Goal: Task Accomplishment & Management: Manage account settings

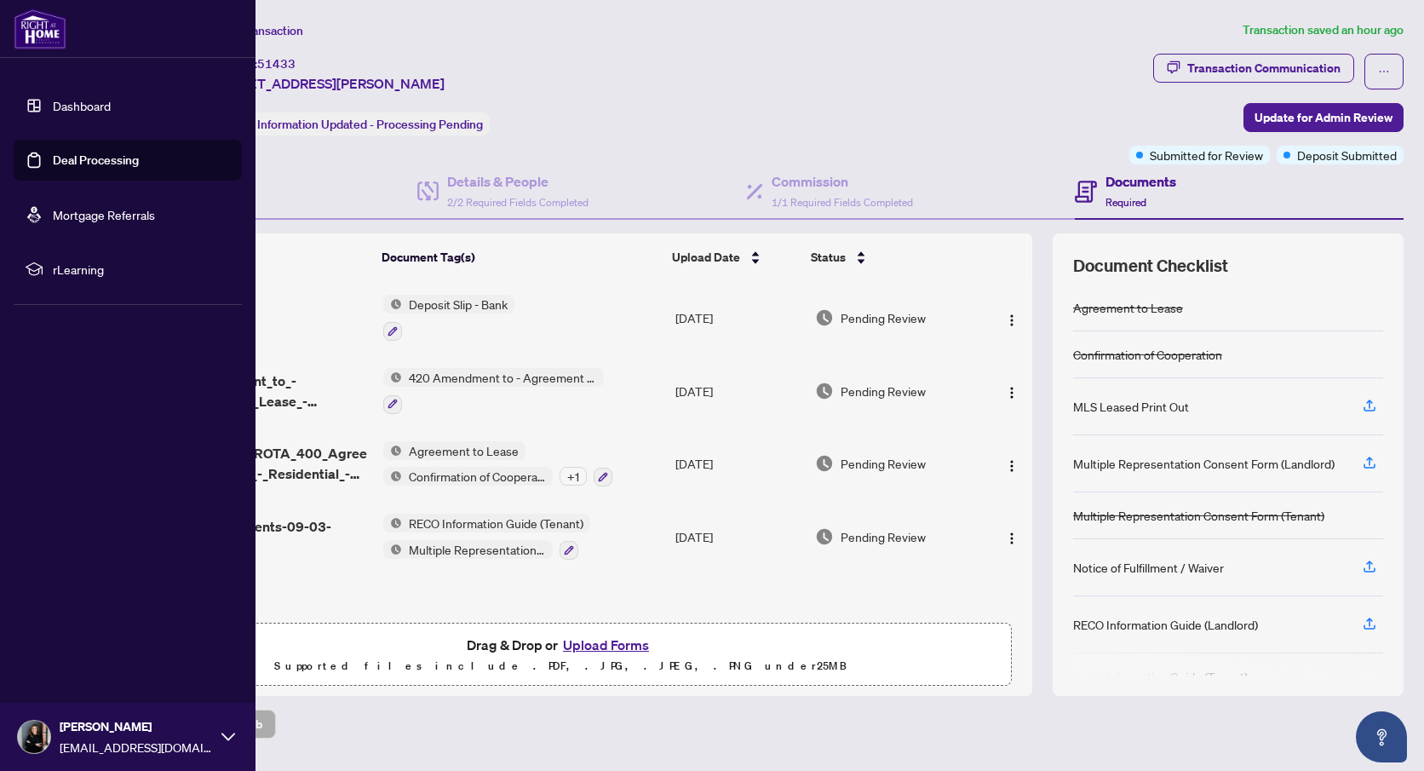
click at [73, 158] on link "Deal Processing" at bounding box center [96, 159] width 86 height 15
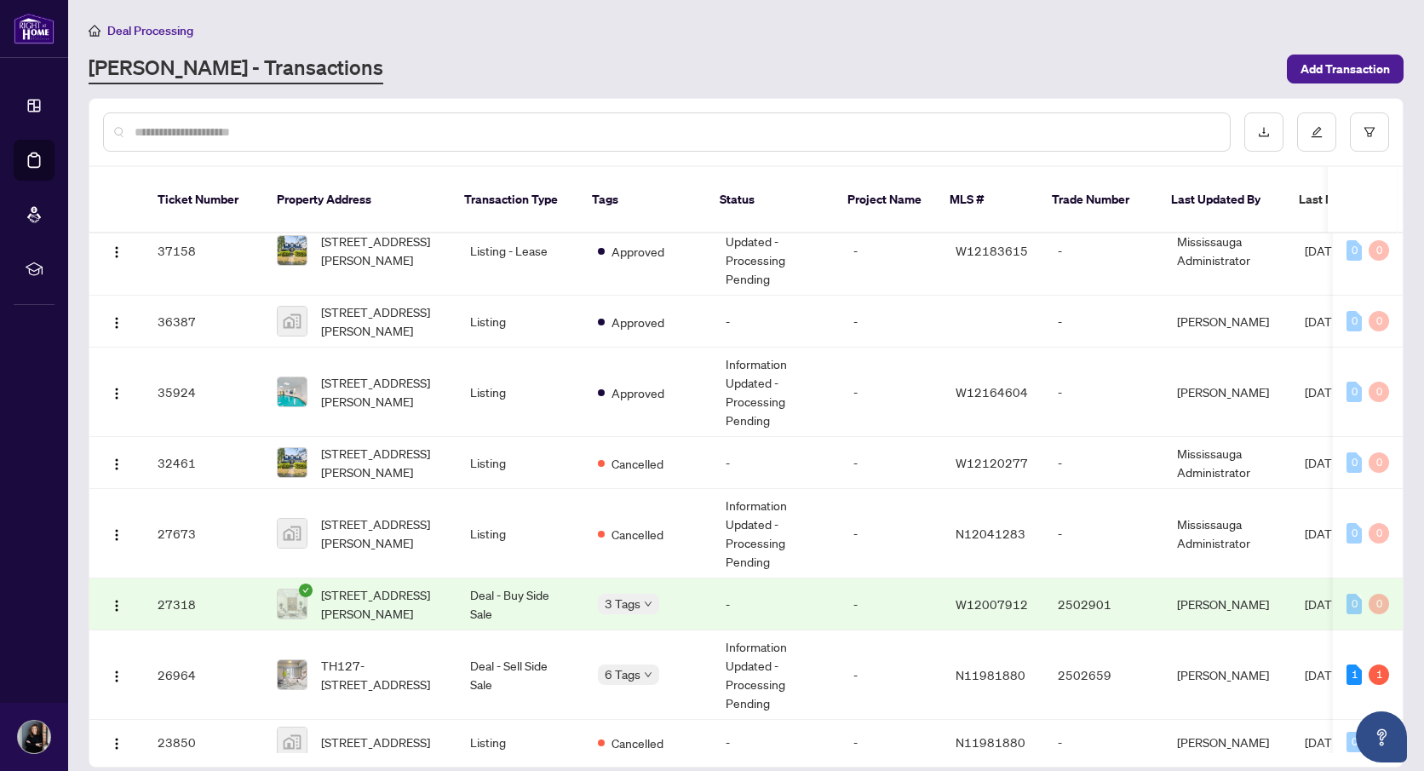
scroll to position [315, 0]
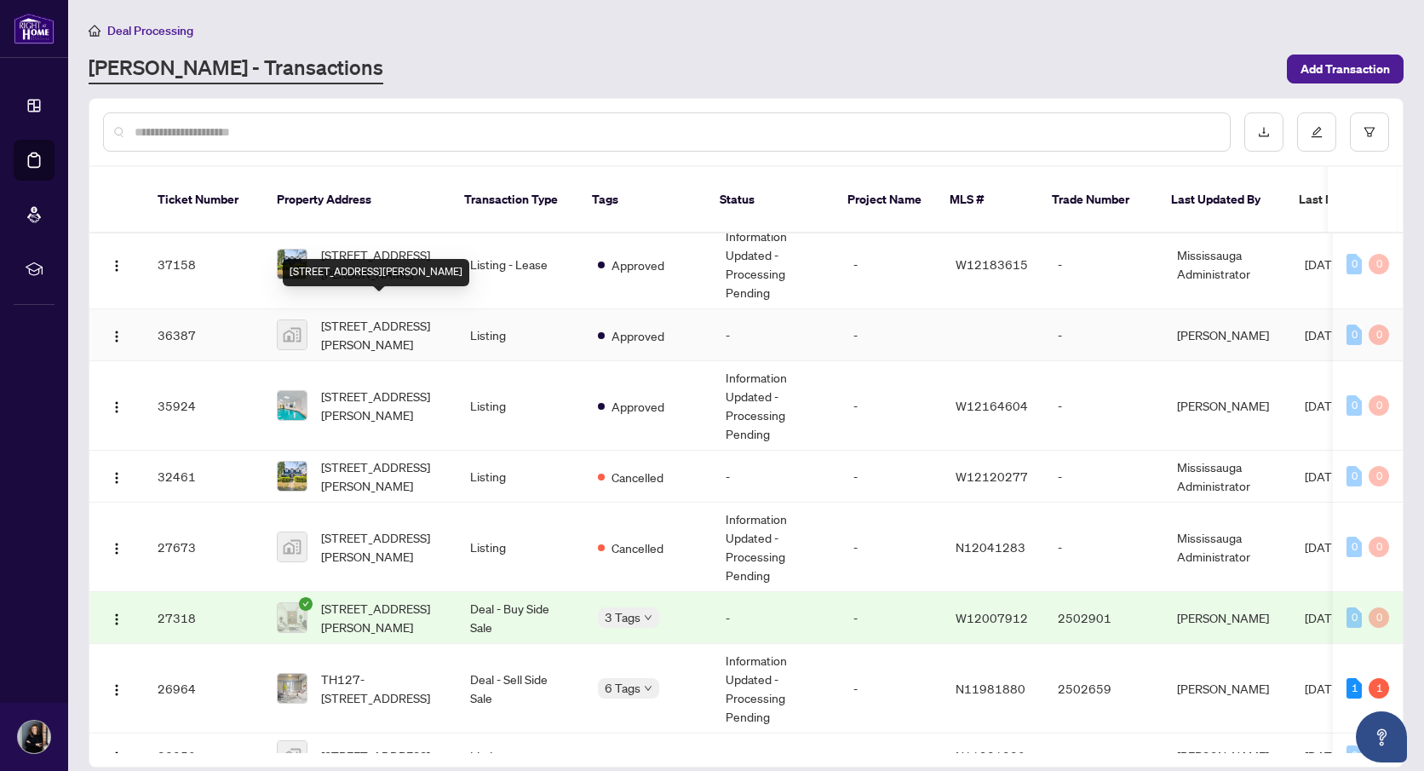
click at [426, 318] on span "[STREET_ADDRESS][PERSON_NAME]" at bounding box center [382, 334] width 122 height 37
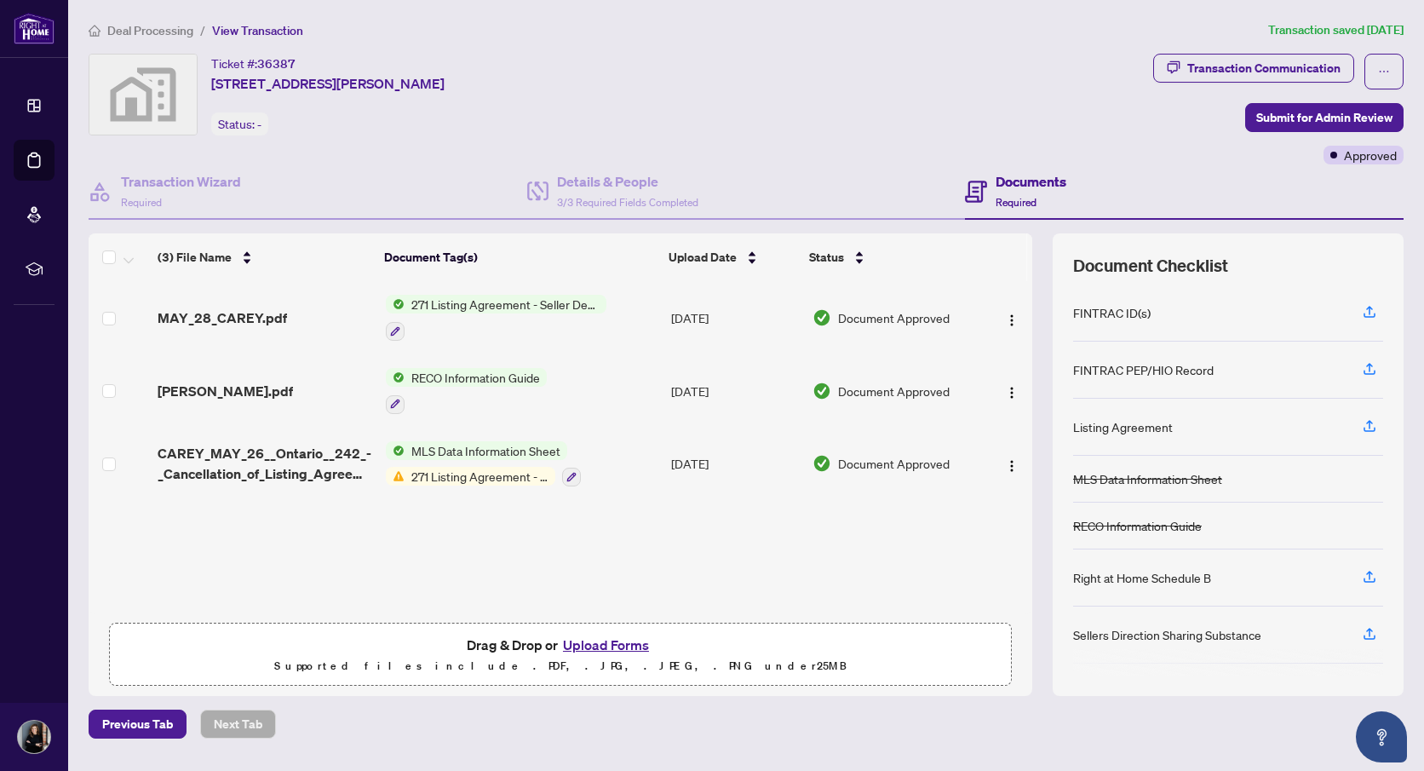
click at [468, 304] on span "271 Listing Agreement - Seller Designated Representation Agreement Authority to…" at bounding box center [506, 304] width 202 height 19
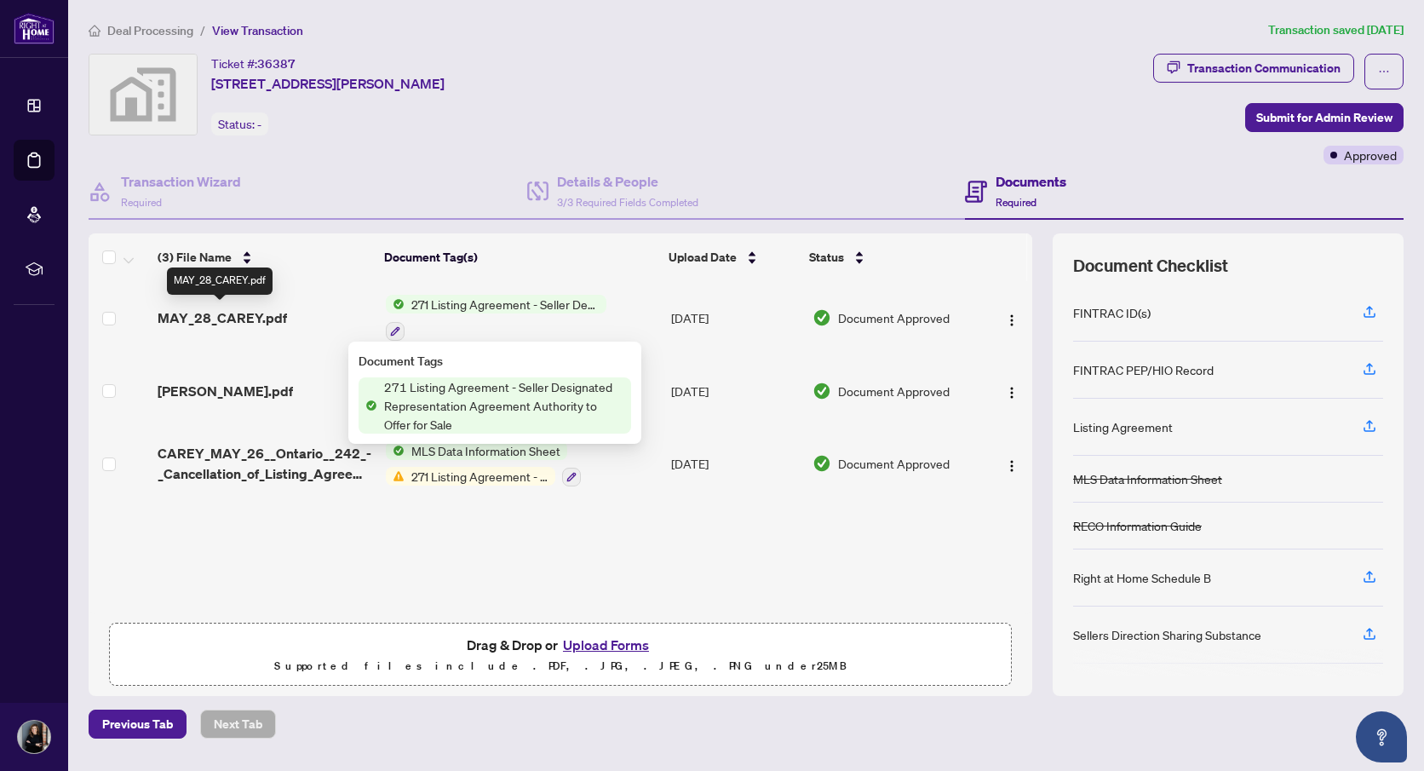
click at [261, 314] on span "MAY_28_CAREY.pdf" at bounding box center [222, 317] width 129 height 20
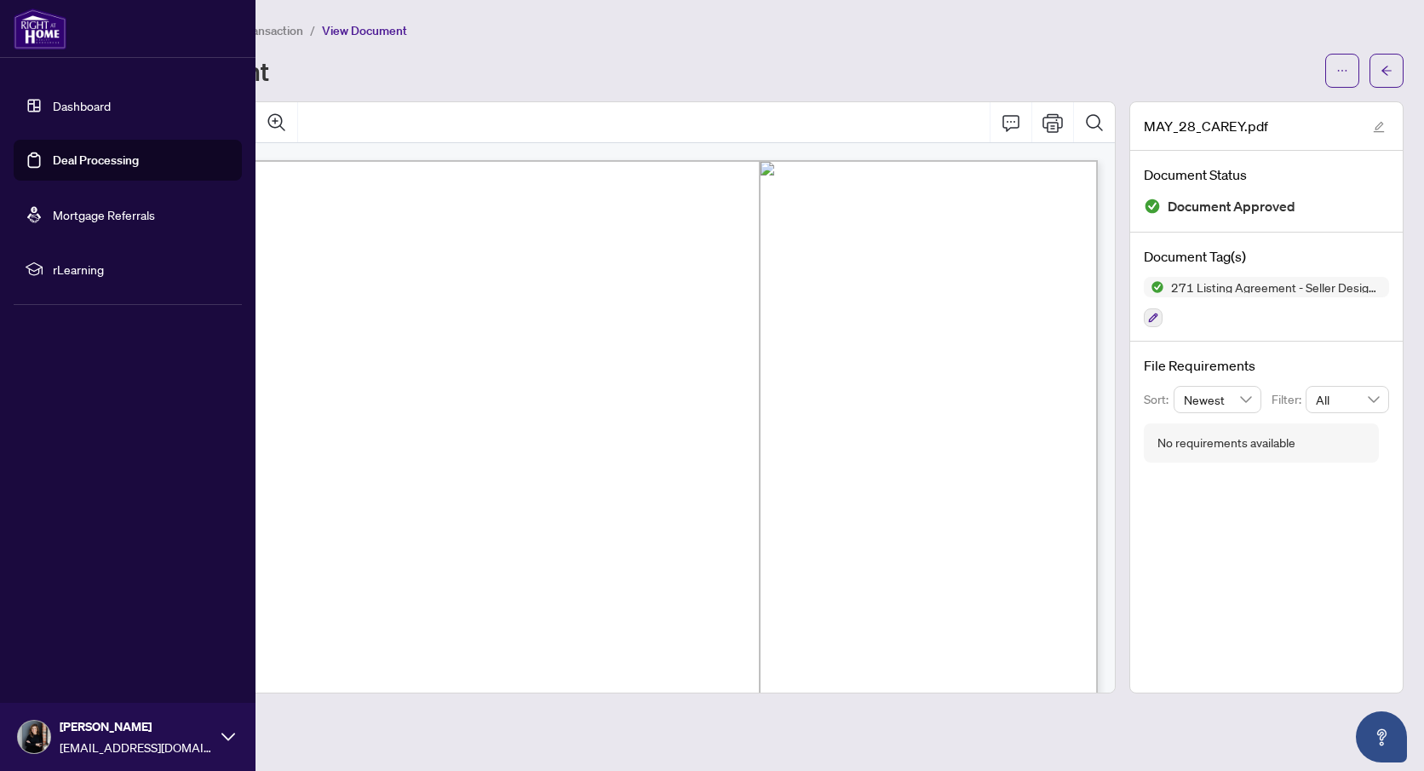
click at [77, 166] on link "Deal Processing" at bounding box center [96, 159] width 86 height 15
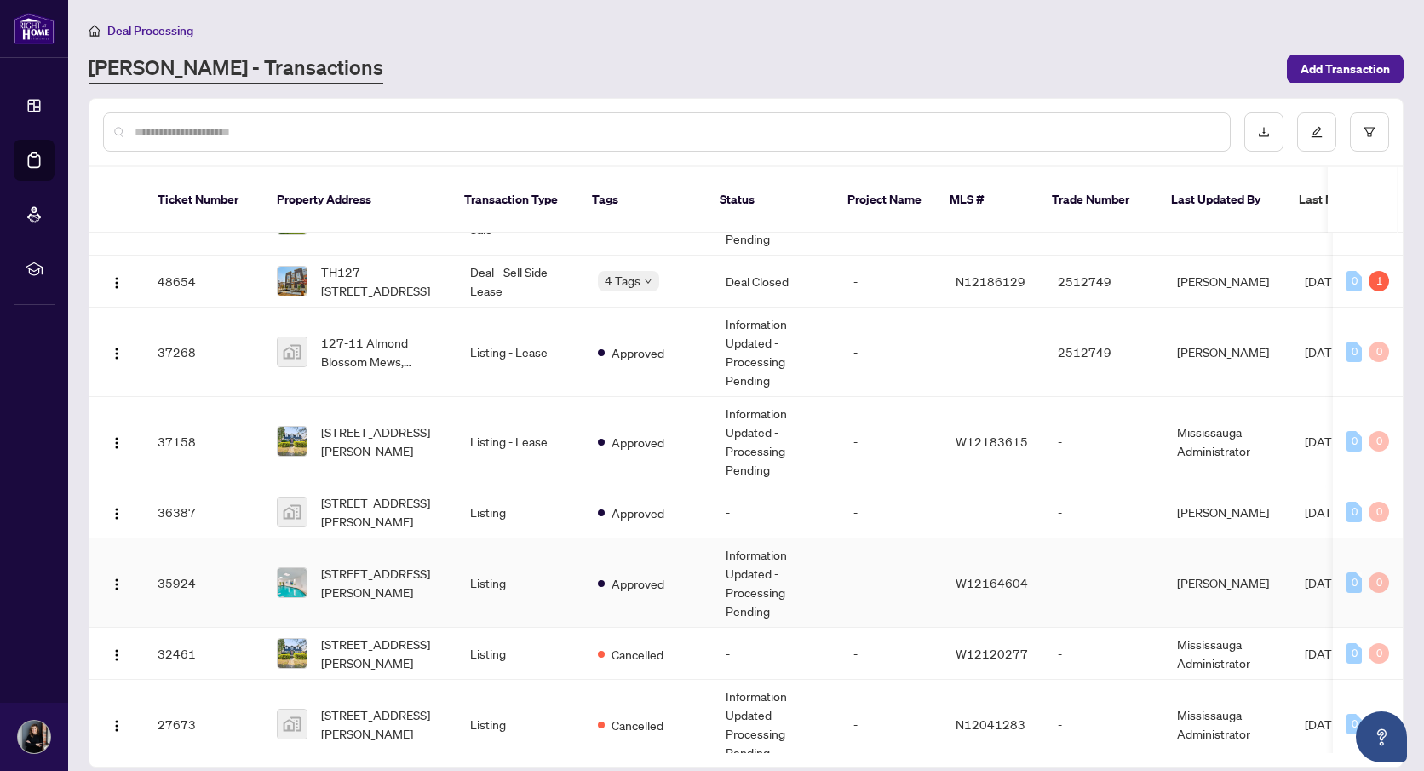
scroll to position [129, 0]
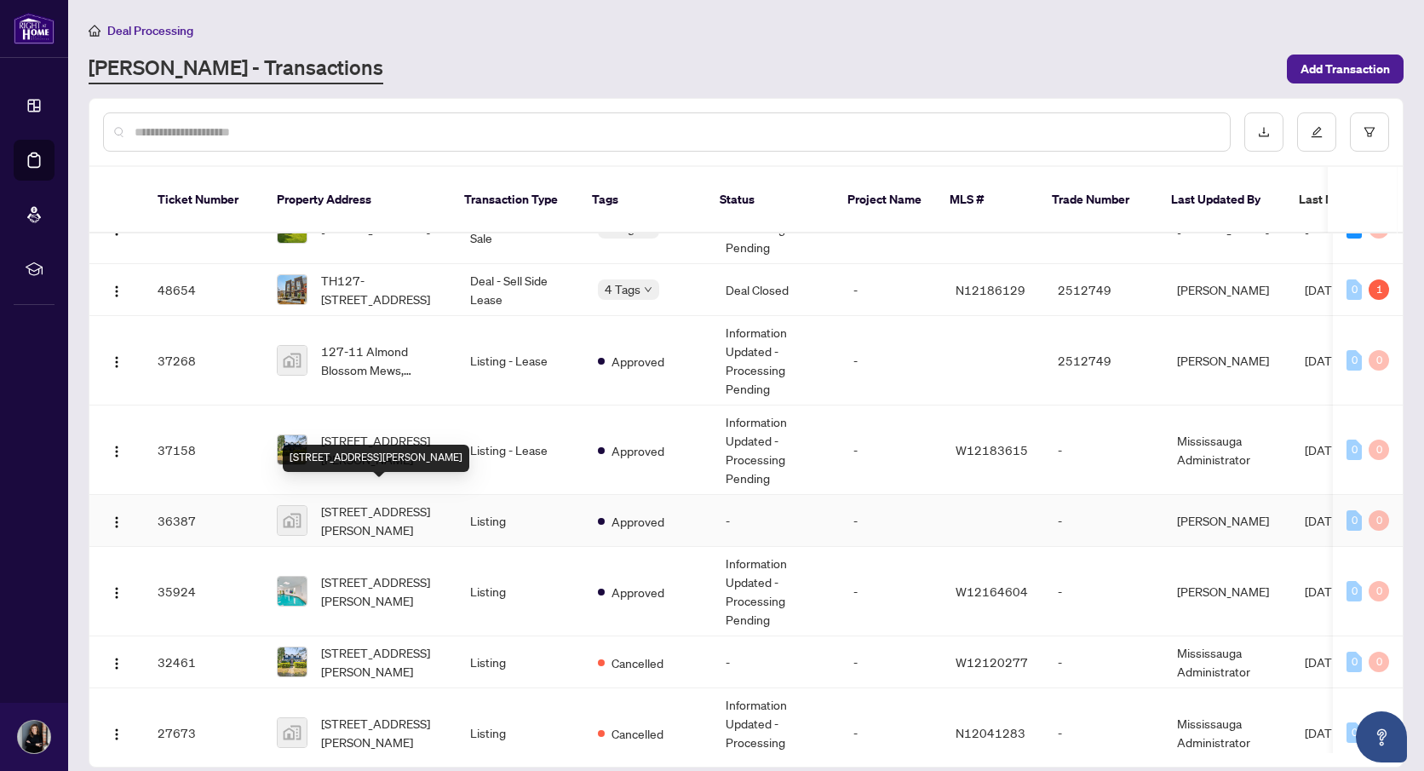
click at [380, 509] on span "[STREET_ADDRESS][PERSON_NAME]" at bounding box center [382, 520] width 122 height 37
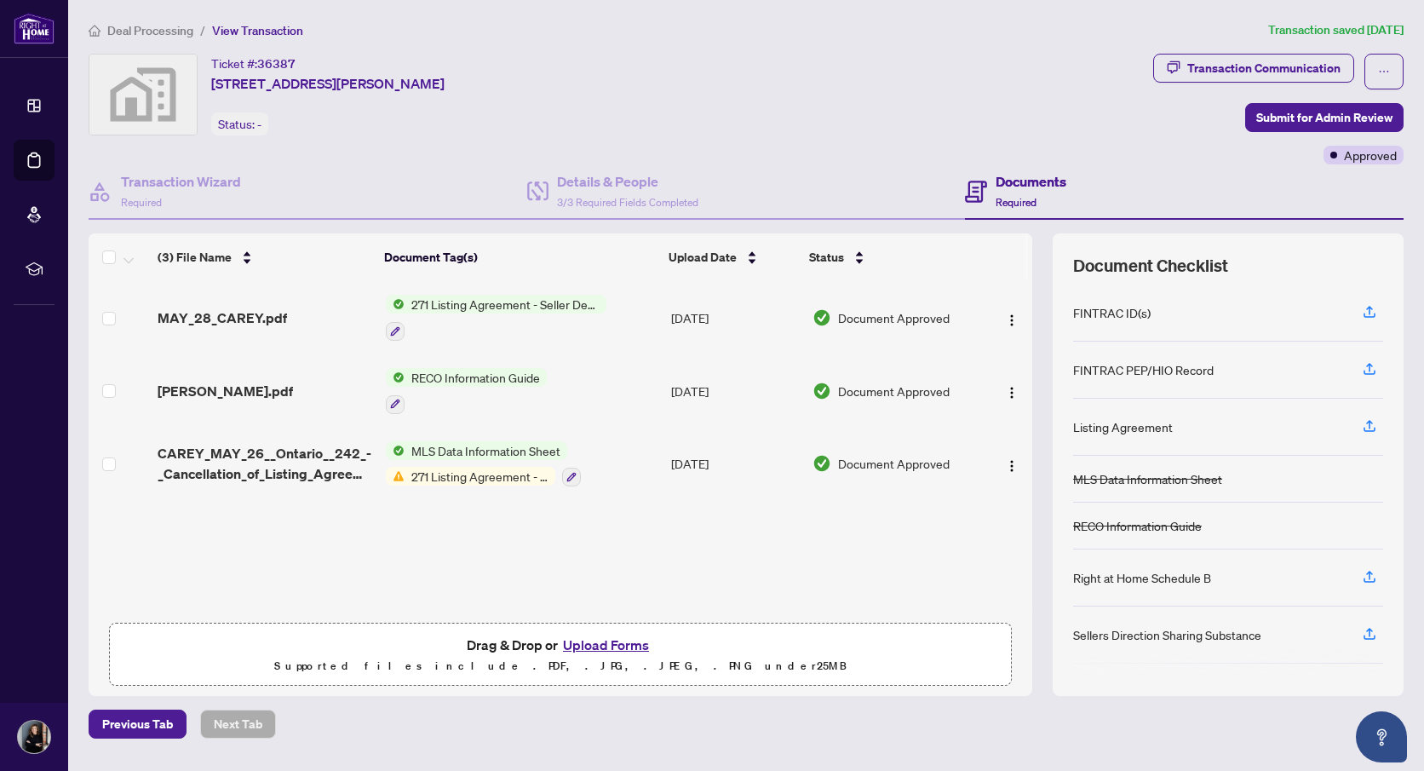
click at [459, 304] on span "271 Listing Agreement - Seller Designated Representation Agreement Authority to…" at bounding box center [506, 304] width 202 height 19
click at [239, 317] on span "MAY_28_CAREY.pdf" at bounding box center [222, 317] width 129 height 20
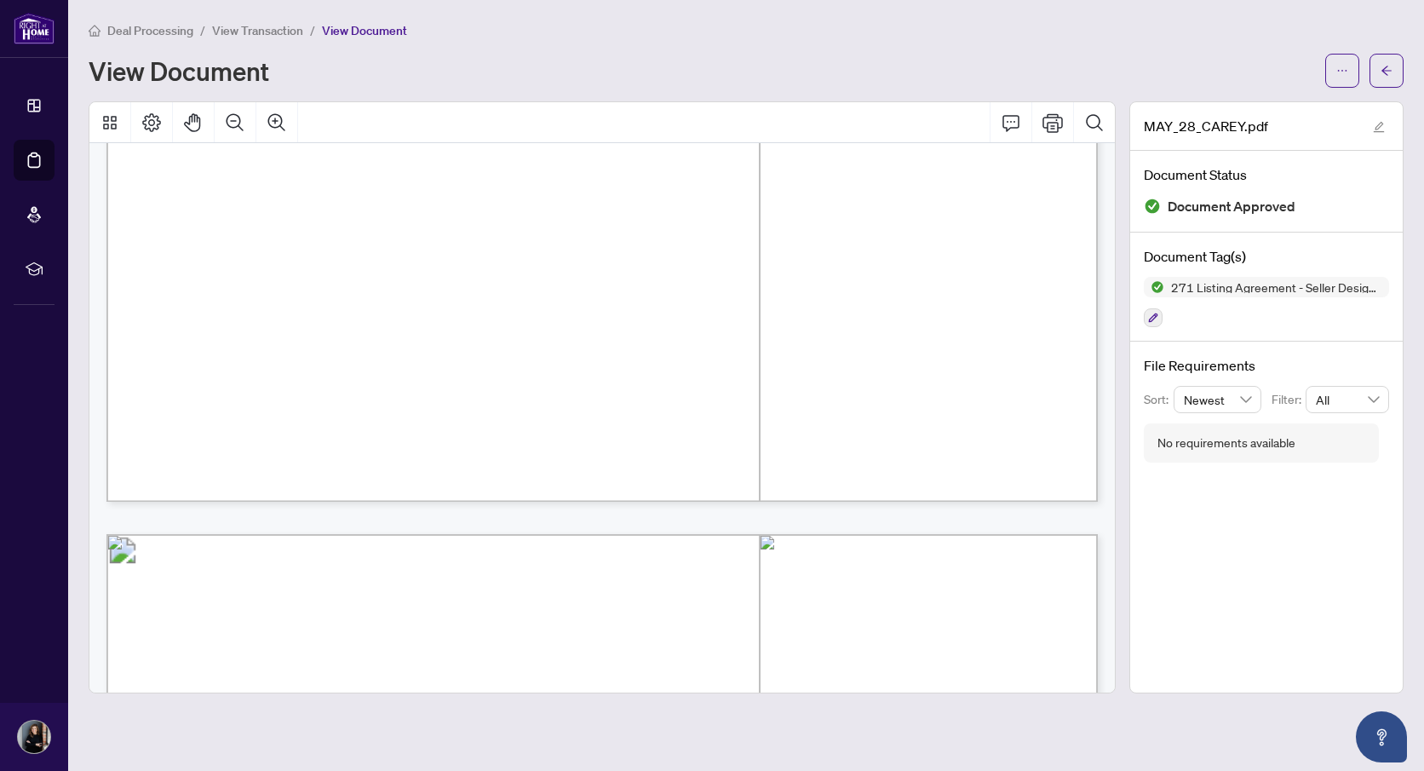
scroll to position [916, 0]
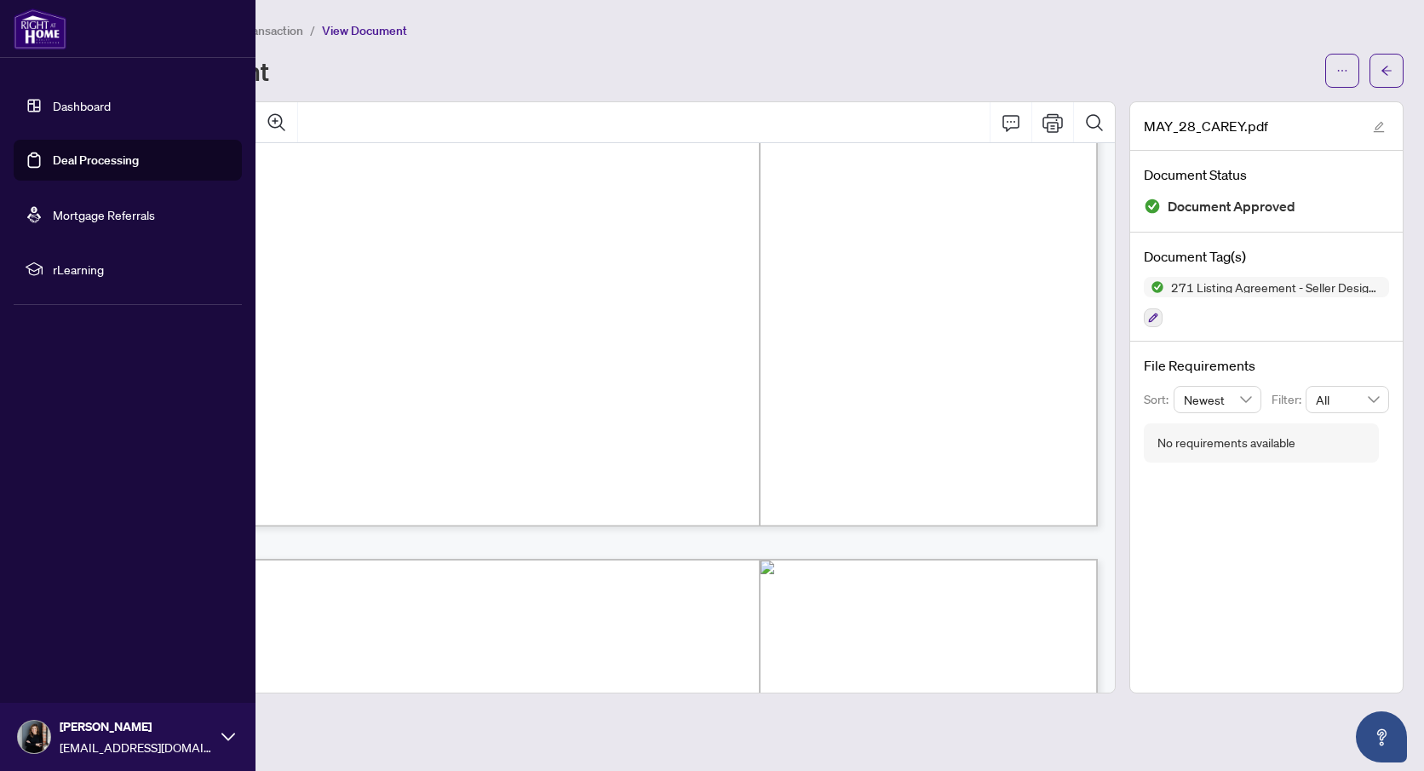
click at [91, 159] on link "Deal Processing" at bounding box center [96, 159] width 86 height 15
